Goal: Contribute content: Add original content to the website for others to see

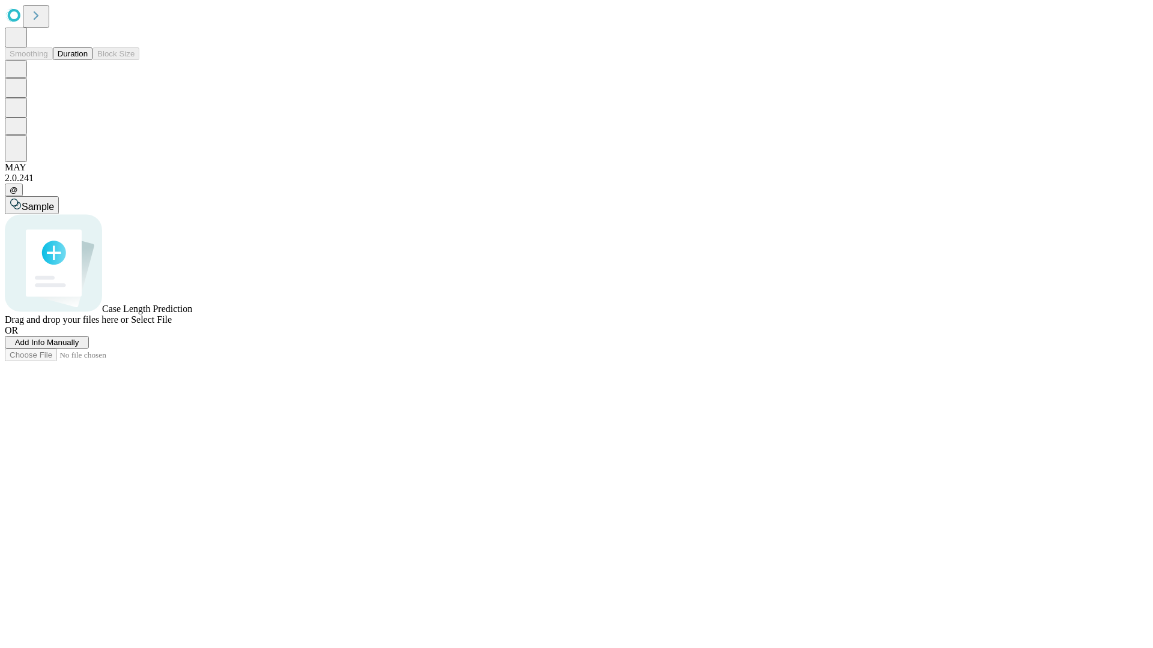
click at [79, 347] on span "Add Info Manually" at bounding box center [47, 342] width 64 height 9
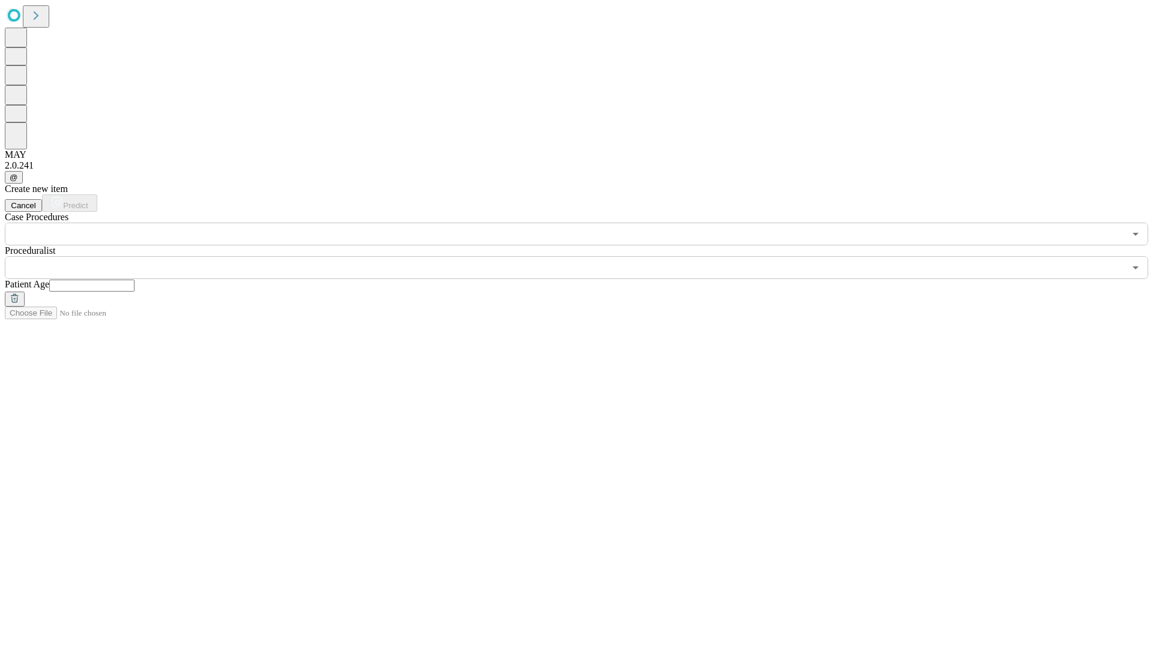
click at [134, 280] on input "text" at bounding box center [91, 286] width 85 height 12
type input "**"
click at [585, 256] on input "text" at bounding box center [565, 267] width 1120 height 23
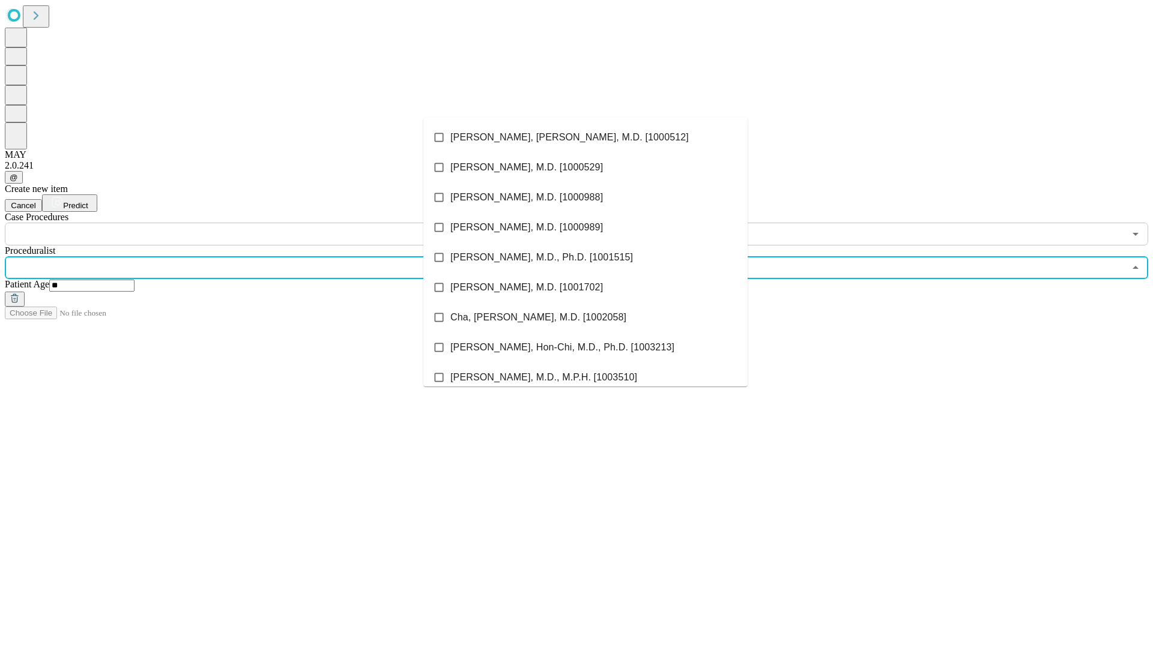
click at [585, 137] on li "[PERSON_NAME], [PERSON_NAME], M.D. [1000512]" at bounding box center [585, 137] width 324 height 30
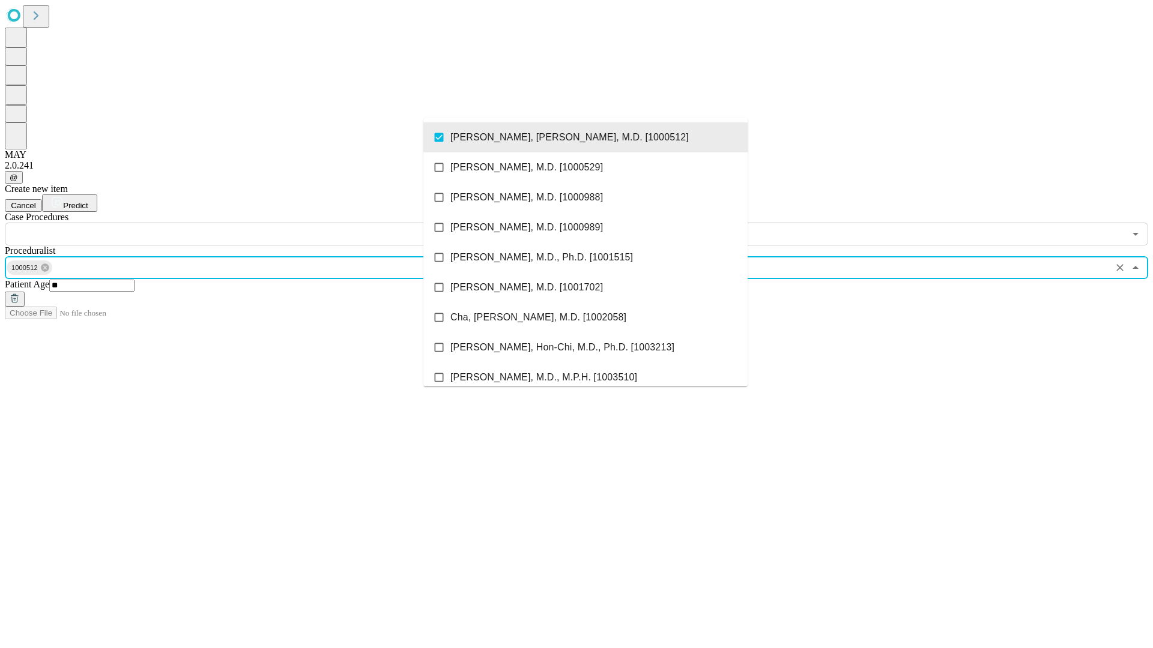
click at [252, 223] on input "text" at bounding box center [565, 234] width 1120 height 23
